Goal: Task Accomplishment & Management: Use online tool/utility

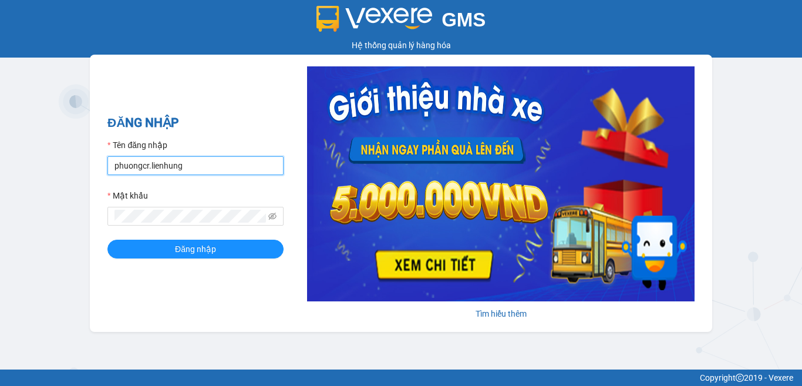
click at [177, 166] on input "phuongcr.lienhung" at bounding box center [195, 165] width 176 height 19
type input "quyen.lienhung"
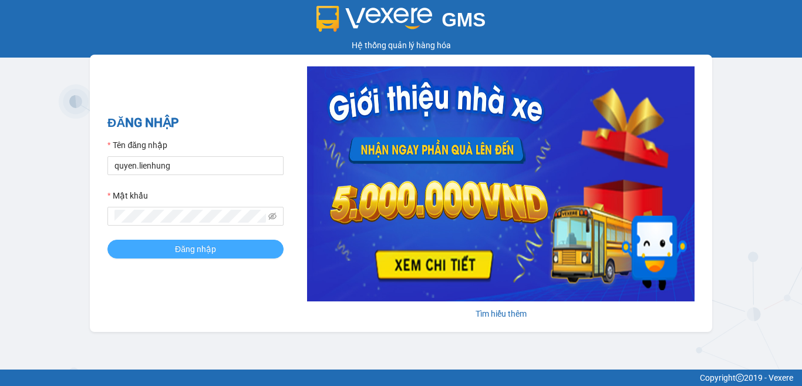
click at [186, 243] on span "Đăng nhập" at bounding box center [195, 249] width 41 height 13
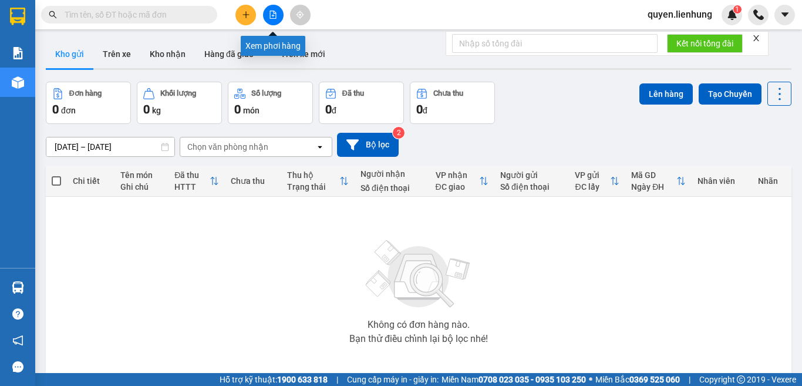
click at [276, 15] on icon "file-add" at bounding box center [273, 15] width 6 height 8
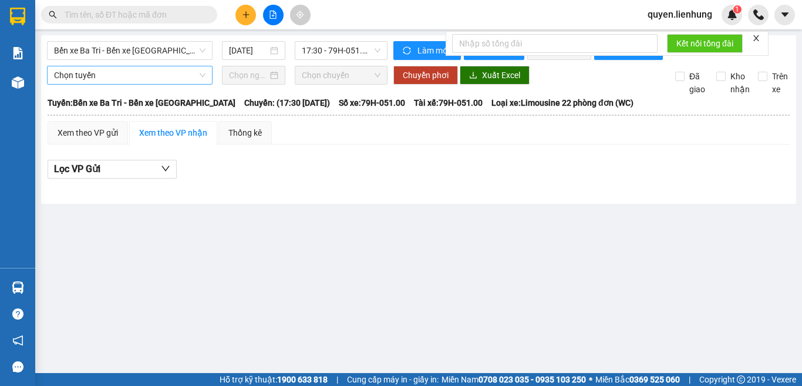
click at [98, 83] on span "Chọn tuyến" at bounding box center [130, 75] width 152 height 18
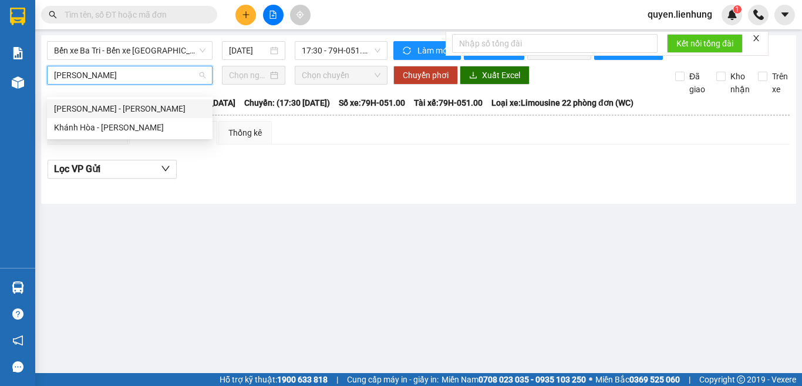
type input "[PERSON_NAME]"
click at [96, 130] on div "Khánh Hòa - [PERSON_NAME]" at bounding box center [130, 127] width 152 height 13
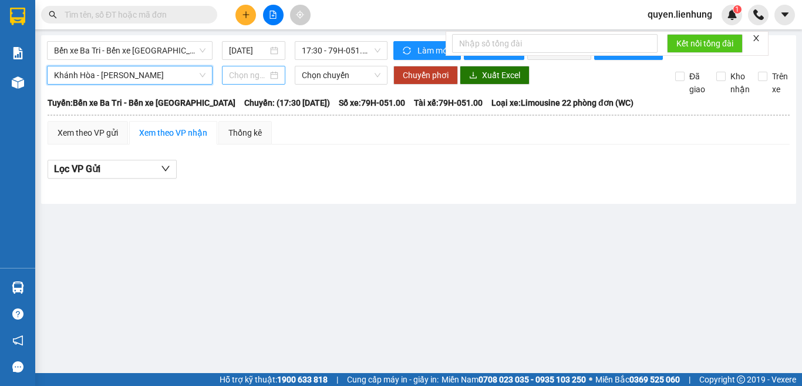
click at [241, 82] on input at bounding box center [248, 75] width 39 height 13
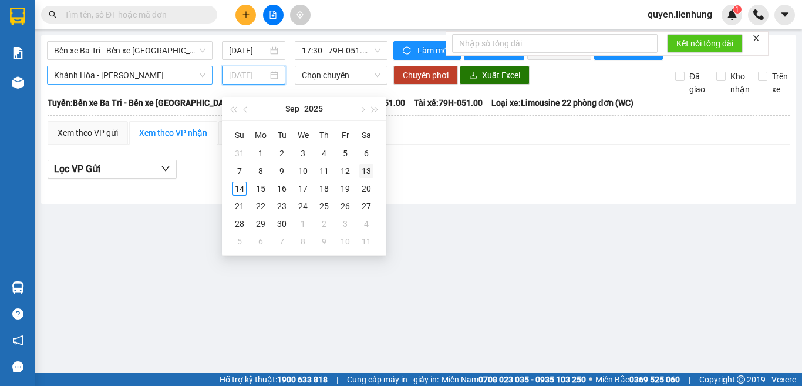
type input "[DATE]"
click at [362, 169] on div "13" at bounding box center [366, 171] width 14 height 14
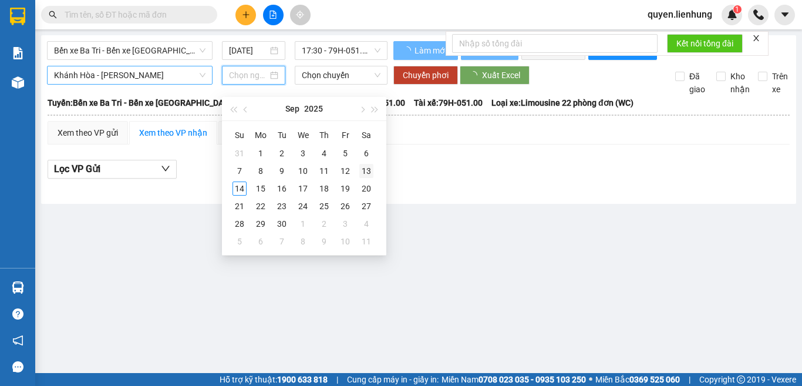
type input "[DATE]"
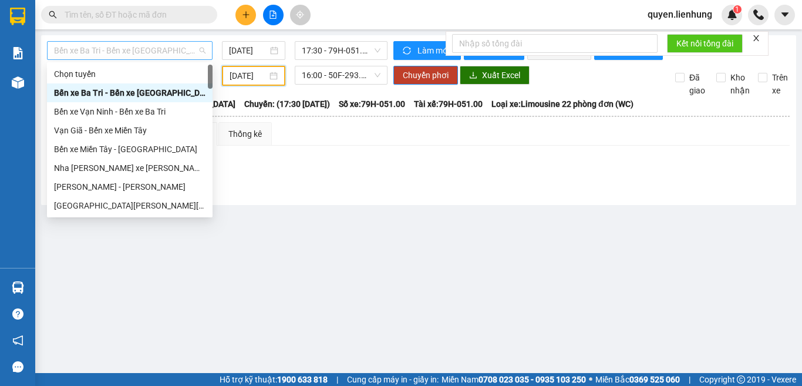
click at [106, 49] on span "Bến xe Ba Tri - Bến xe [GEOGRAPHIC_DATA]" at bounding box center [130, 51] width 152 height 18
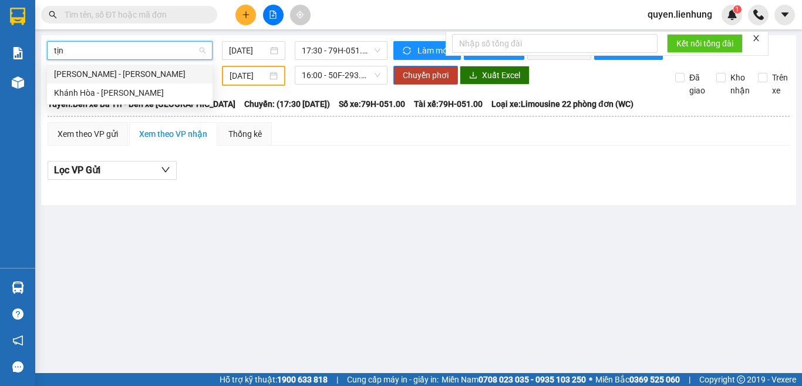
type input "tịnh"
click at [96, 93] on div "Khánh Hòa - [PERSON_NAME]" at bounding box center [130, 92] width 152 height 13
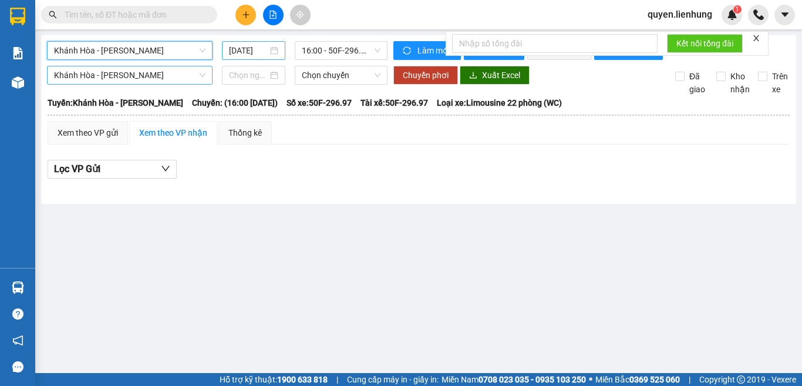
click at [243, 50] on input "[DATE]" at bounding box center [248, 50] width 39 height 13
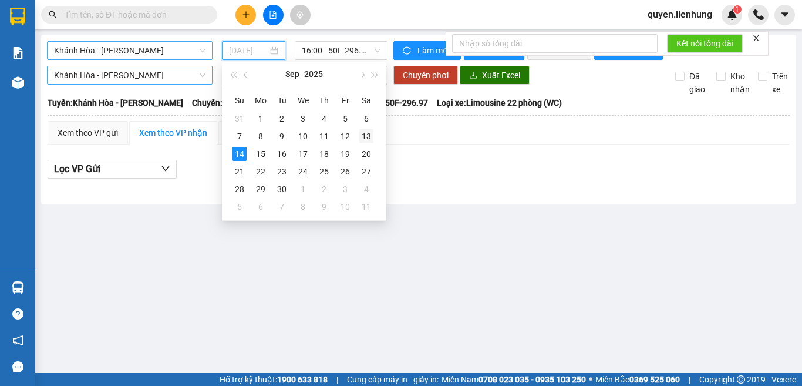
click at [366, 136] on div "13" at bounding box center [366, 136] width 14 height 14
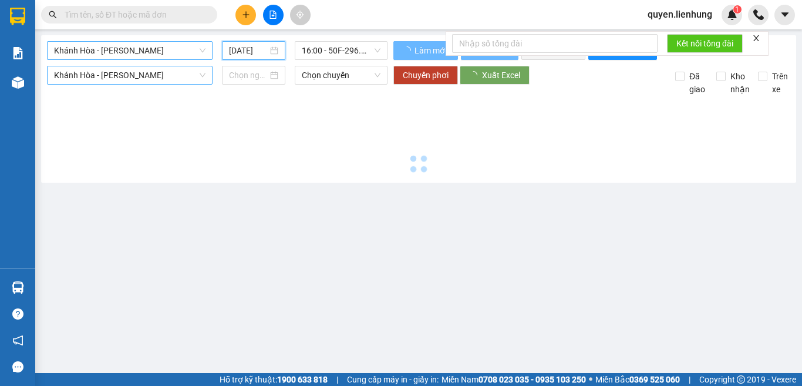
type input "[DATE]"
